Goal: Task Accomplishment & Management: Manage account settings

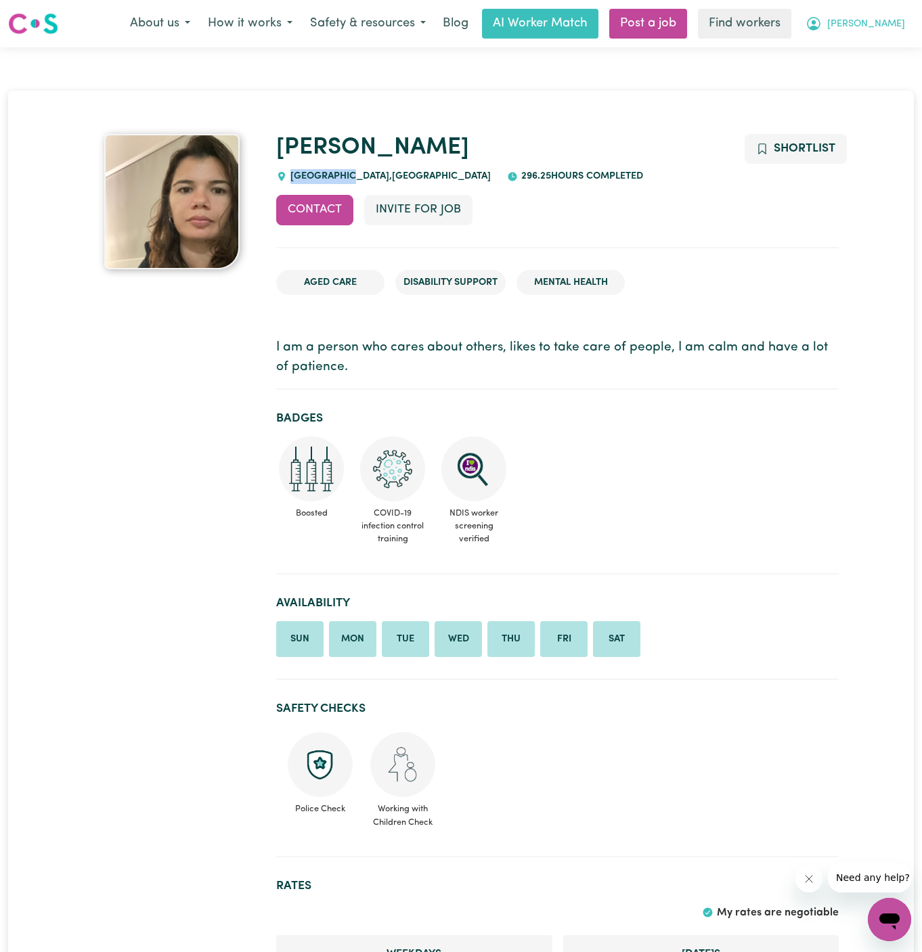
click at [892, 25] on span "[PERSON_NAME]" at bounding box center [866, 24] width 78 height 15
click at [892, 51] on link "My Dashboard" at bounding box center [859, 53] width 107 height 26
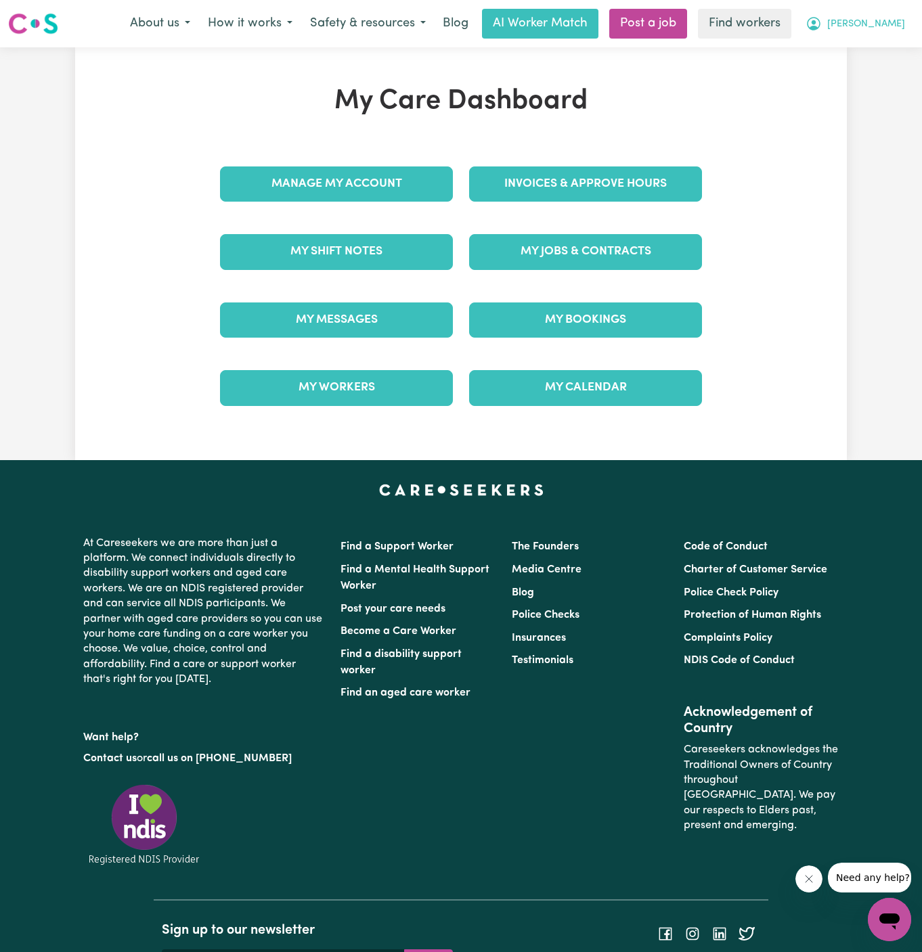
click at [897, 30] on span "[PERSON_NAME]" at bounding box center [866, 24] width 78 height 15
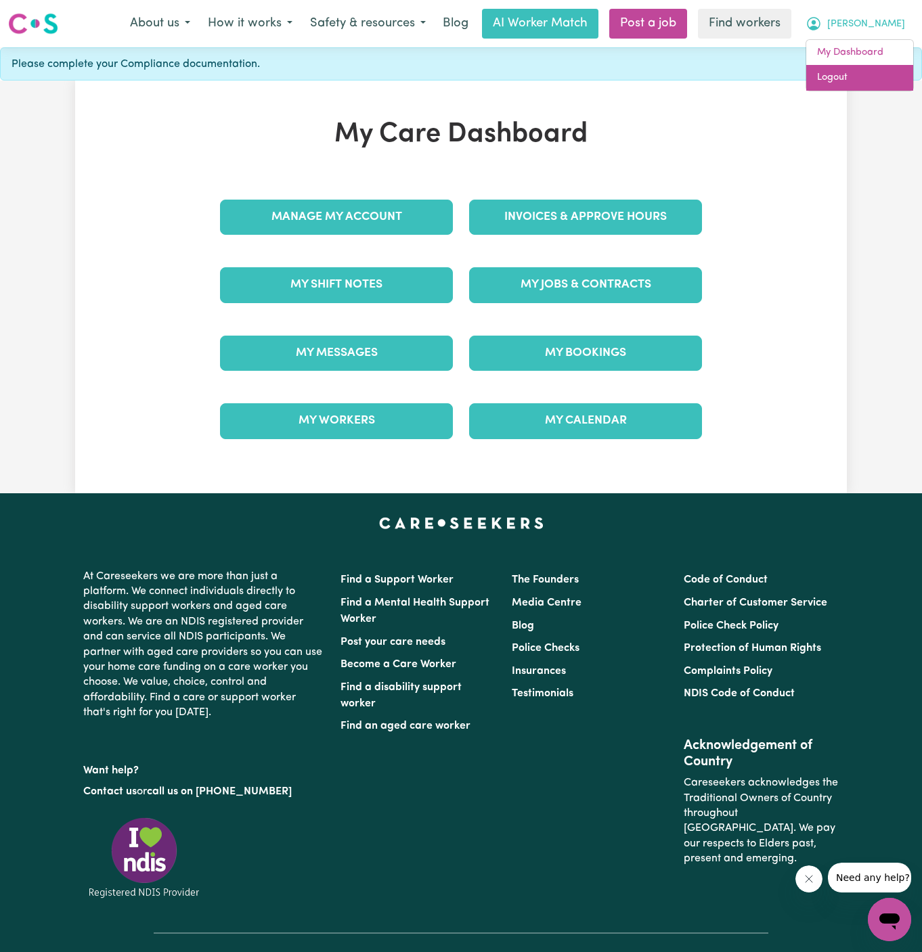
click at [882, 77] on link "Logout" at bounding box center [859, 78] width 107 height 26
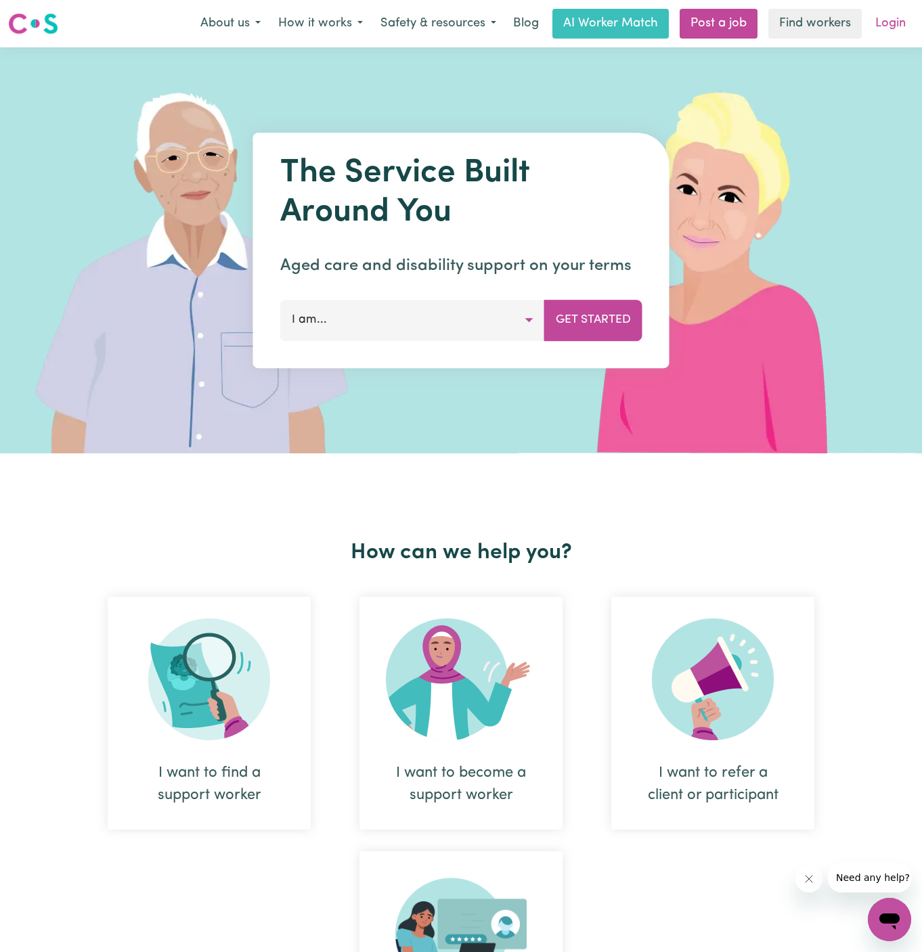
click at [895, 24] on link "Login" at bounding box center [890, 24] width 47 height 30
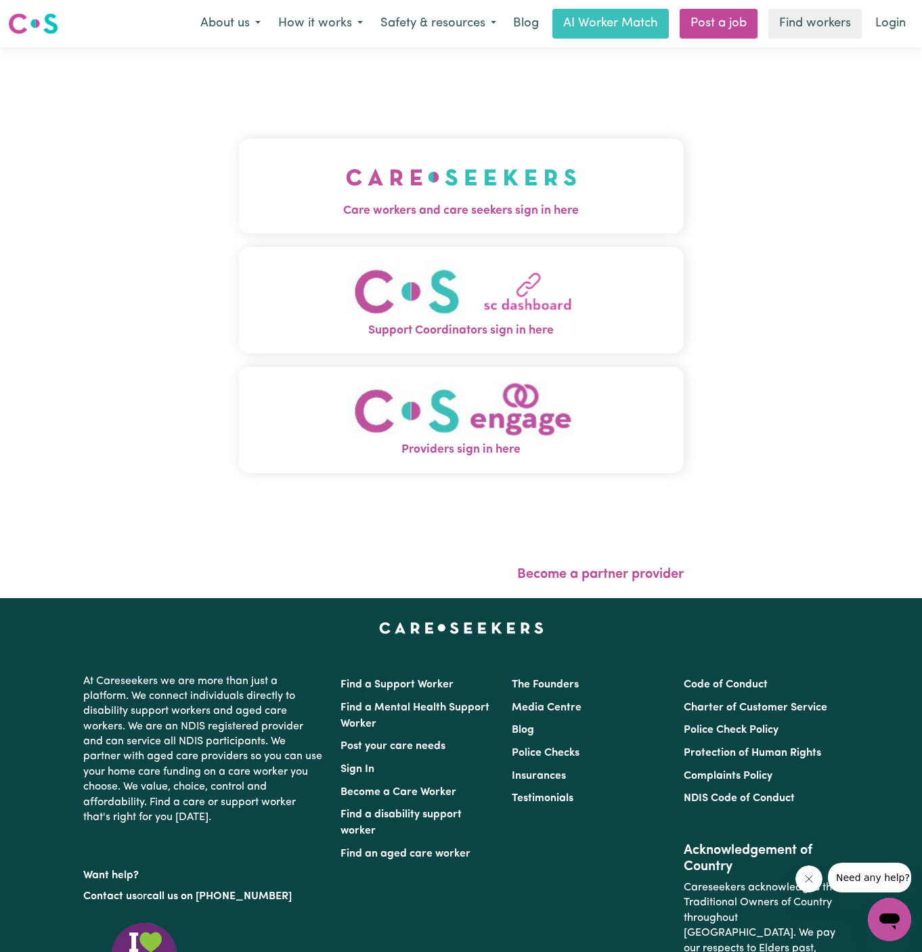
drag, startPoint x: 519, startPoint y: 165, endPoint x: 531, endPoint y: 165, distance: 11.5
click at [519, 165] on img "Care workers and care seekers sign in here" at bounding box center [461, 177] width 231 height 50
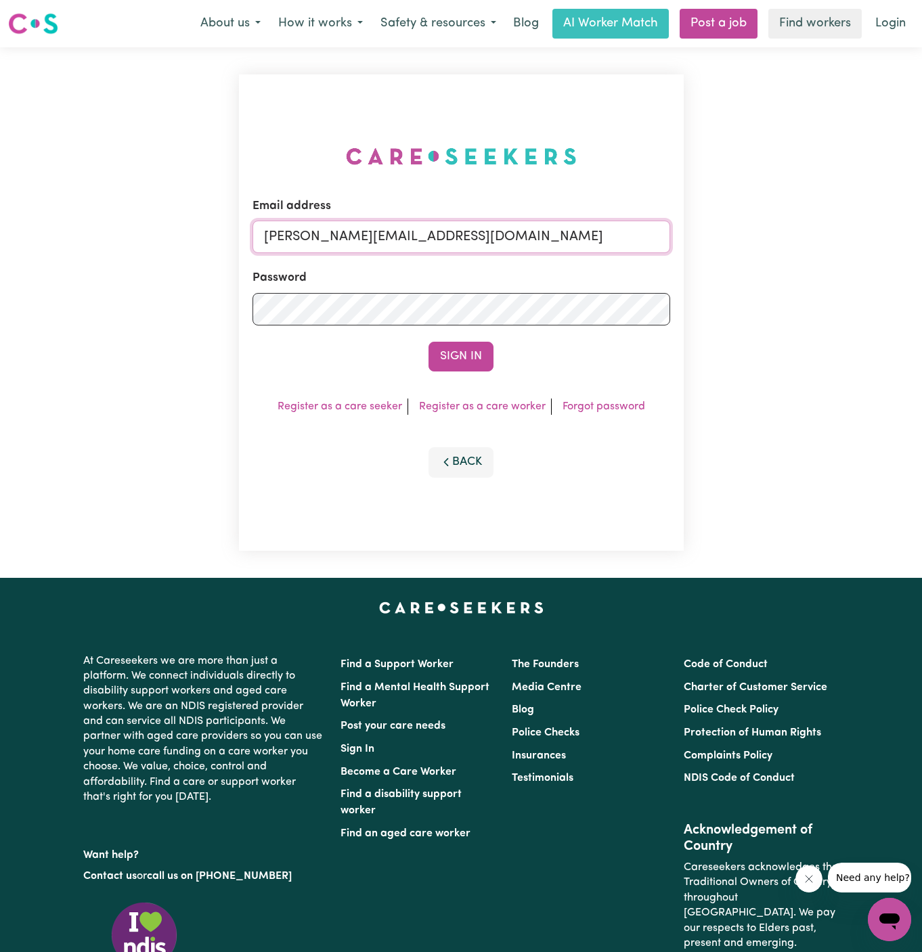
click at [509, 245] on input "[PERSON_NAME][EMAIL_ADDRESS][DOMAIN_NAME]" at bounding box center [461, 237] width 418 height 32
drag, startPoint x: 332, startPoint y: 245, endPoint x: 657, endPoint y: 245, distance: 325.6
click at [657, 245] on input "superuser~[EMAIL_ADDRESS][DOMAIN_NAME]" at bounding box center [461, 237] width 418 height 32
type input "[EMAIL_ADDRESS][DOMAIN_NAME]"
click at [428, 342] on button "Sign In" at bounding box center [460, 357] width 65 height 30
